Goal: Information Seeking & Learning: Learn about a topic

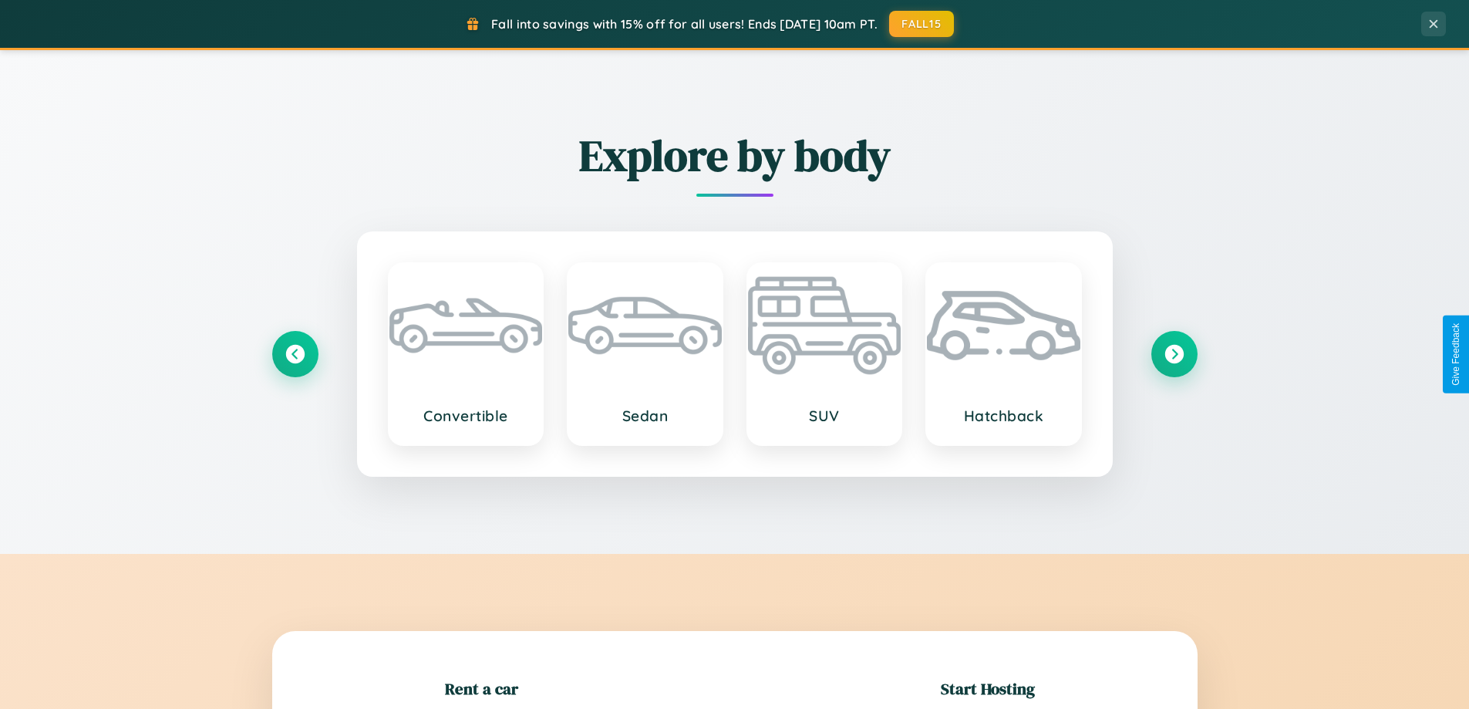
scroll to position [333, 0]
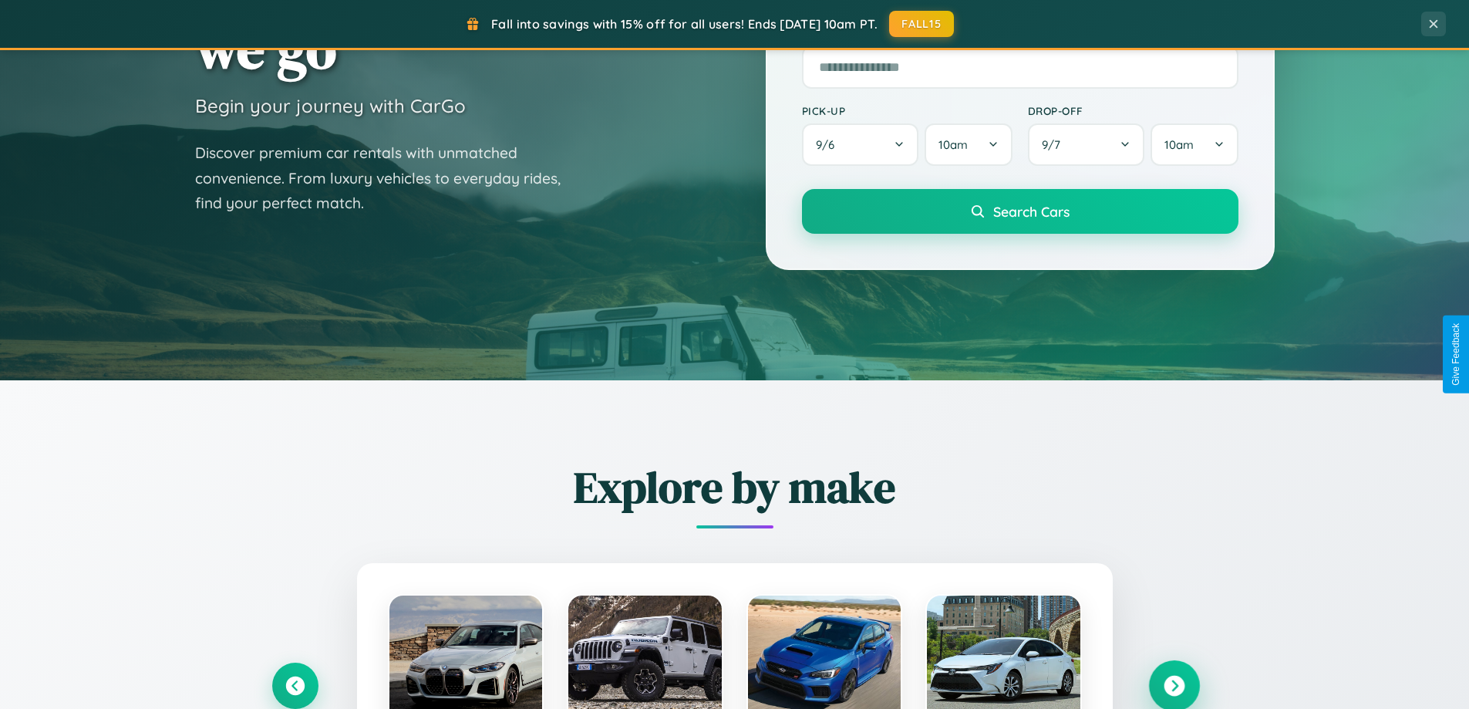
click at [1174, 686] on icon at bounding box center [1174, 686] width 21 height 21
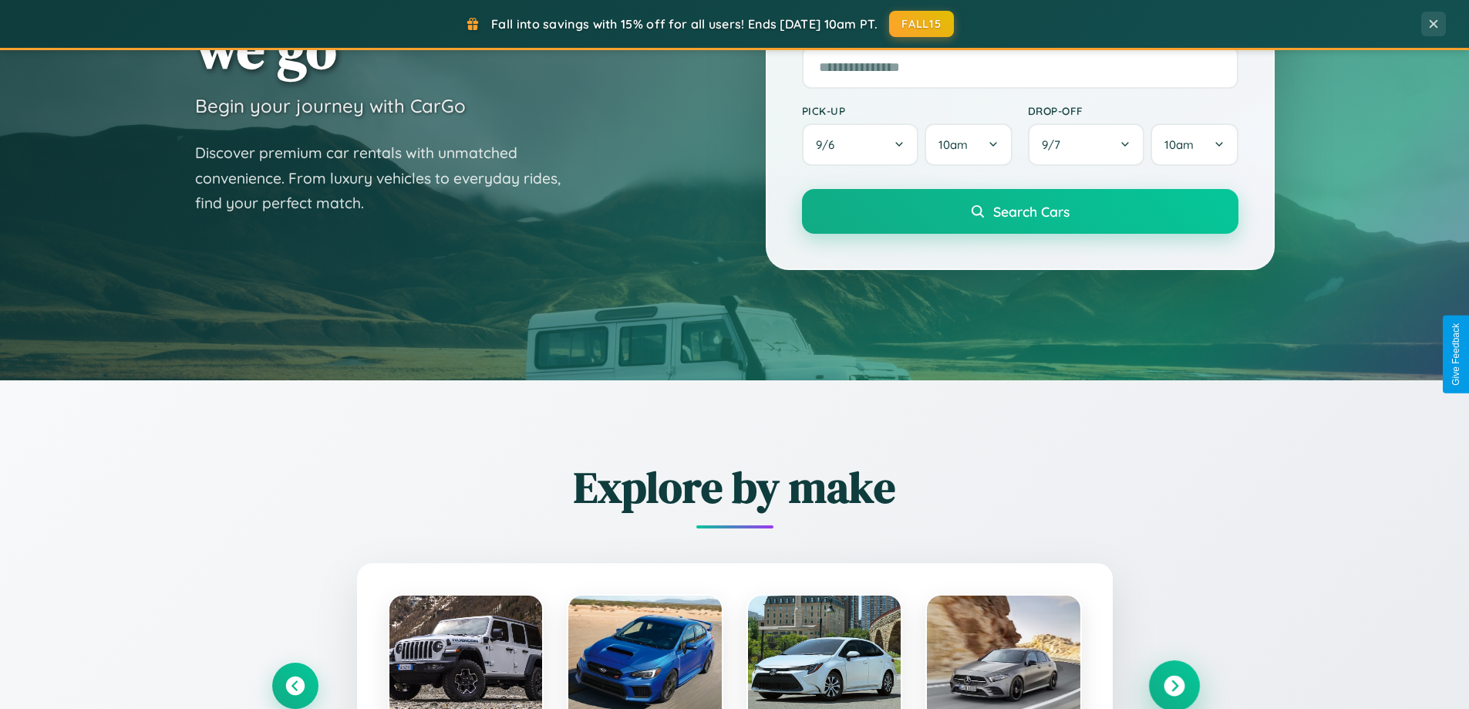
click at [1174, 684] on icon at bounding box center [1174, 686] width 21 height 21
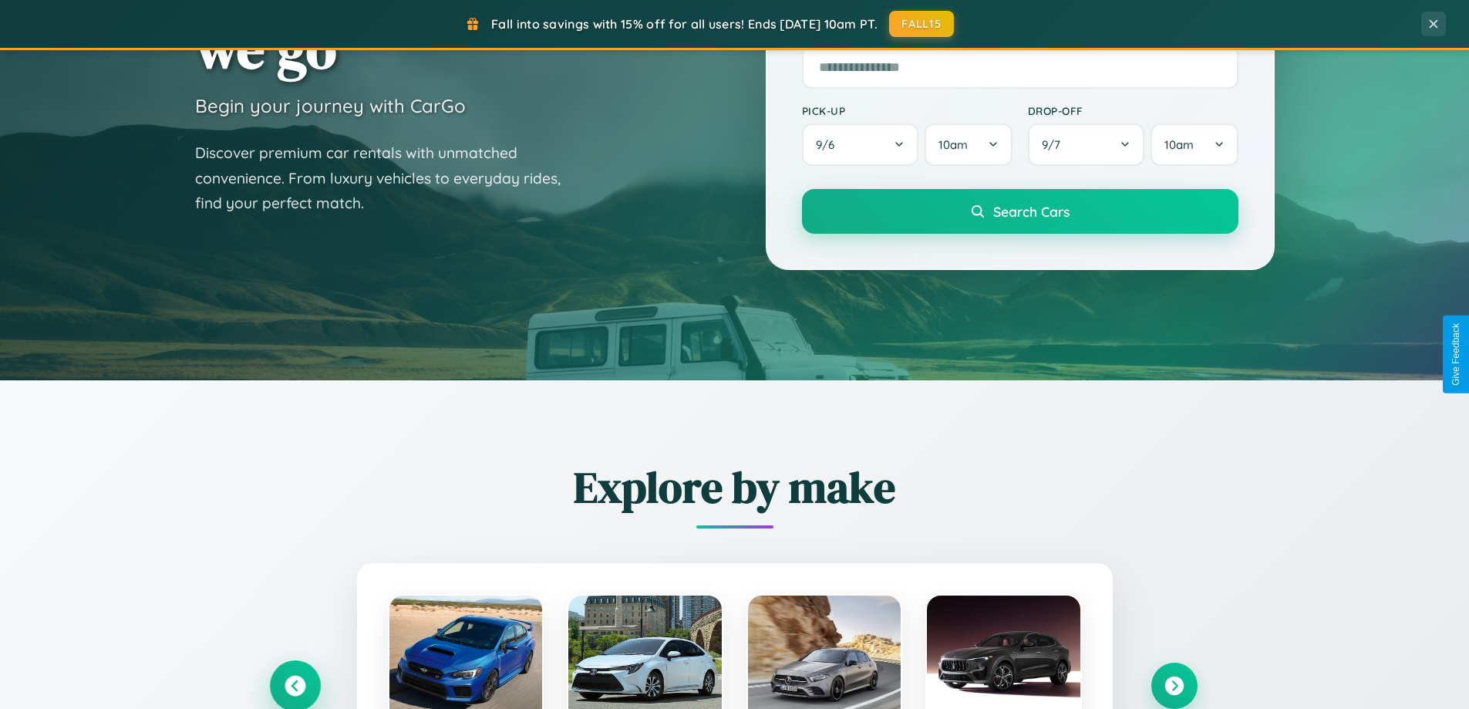
click at [295, 685] on icon at bounding box center [295, 686] width 21 height 21
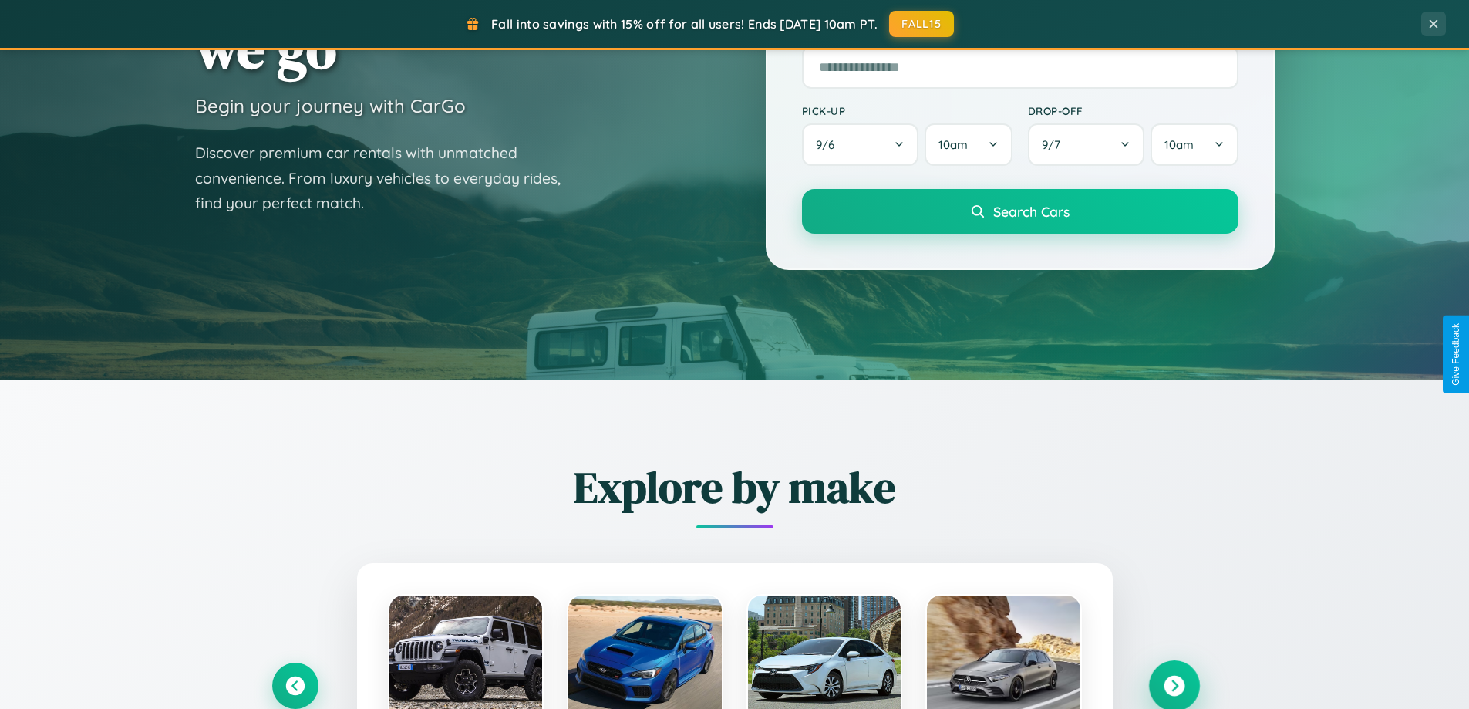
click at [1174, 685] on icon at bounding box center [1174, 686] width 21 height 21
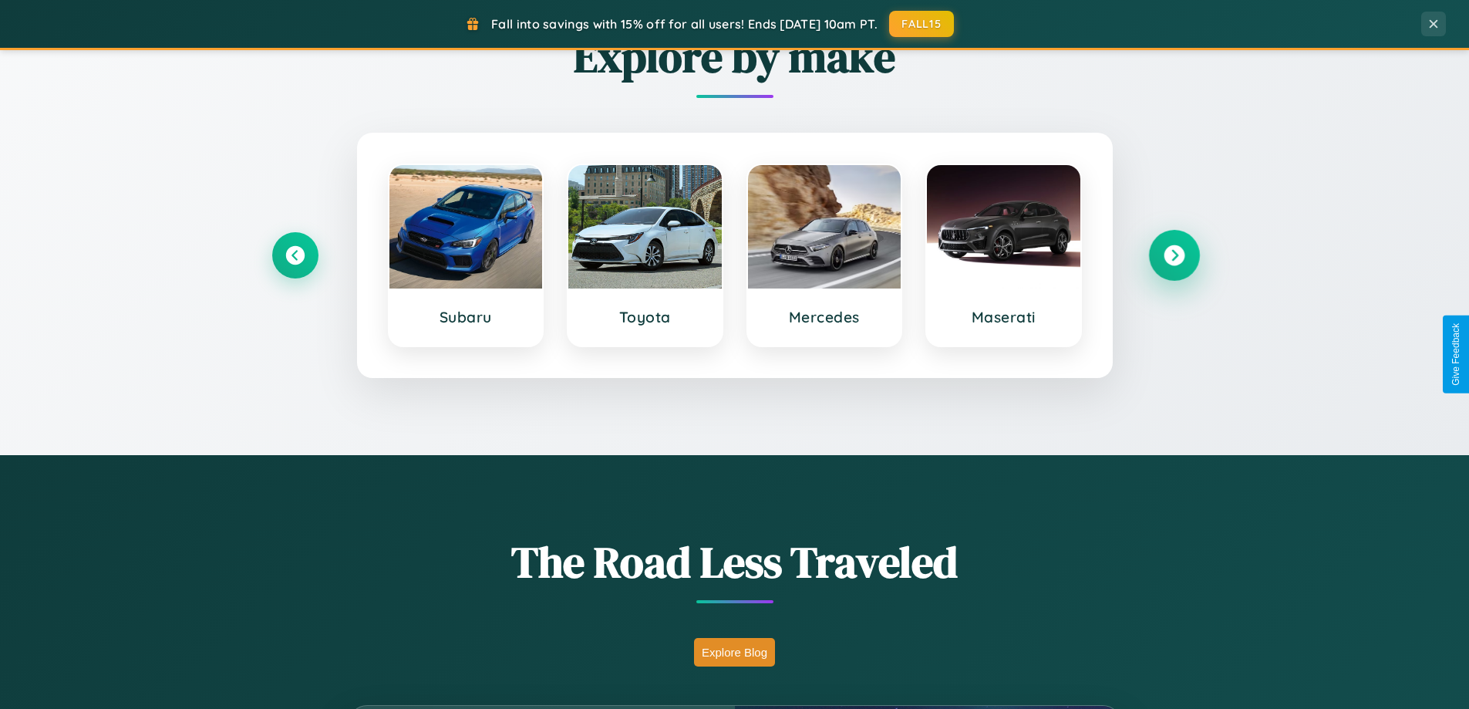
scroll to position [1061, 0]
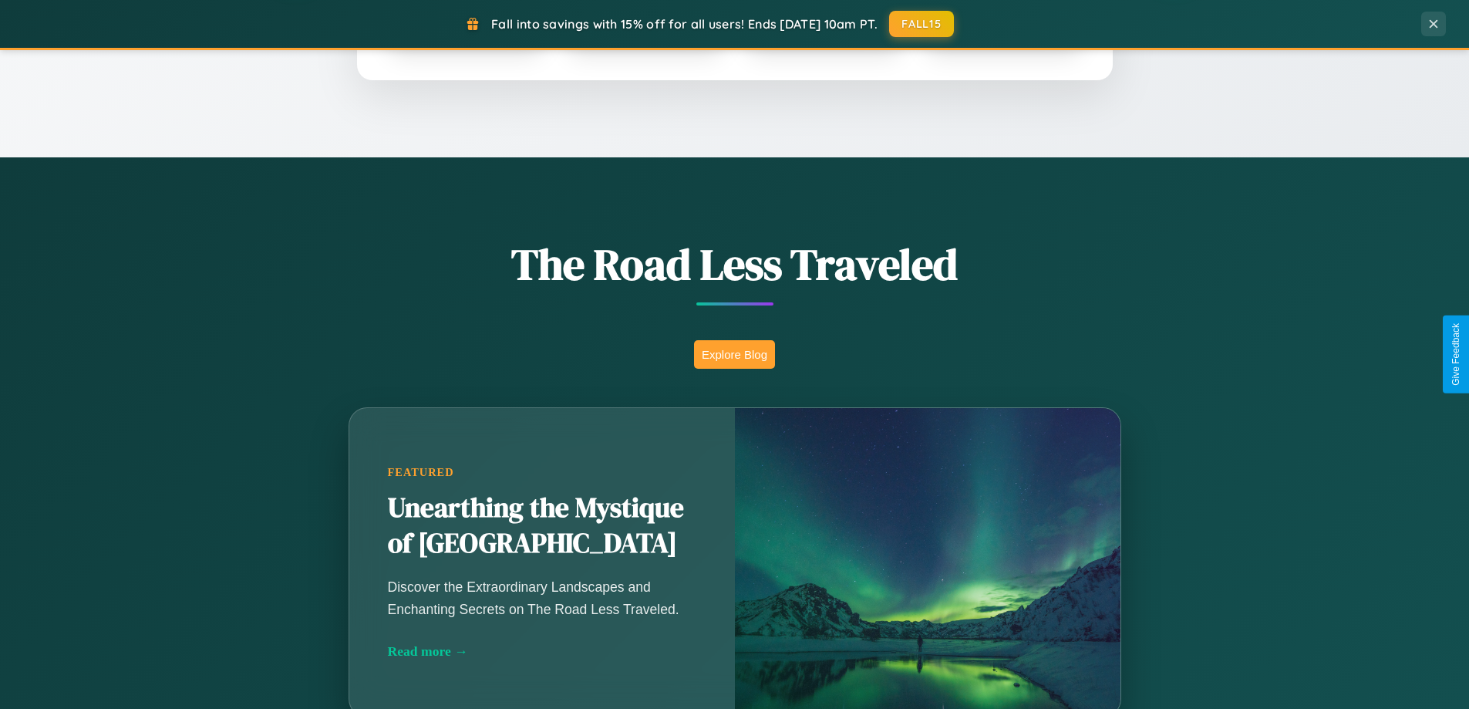
click at [734, 354] on button "Explore Blog" at bounding box center [734, 354] width 81 height 29
